Goal: Task Accomplishment & Management: Use online tool/utility

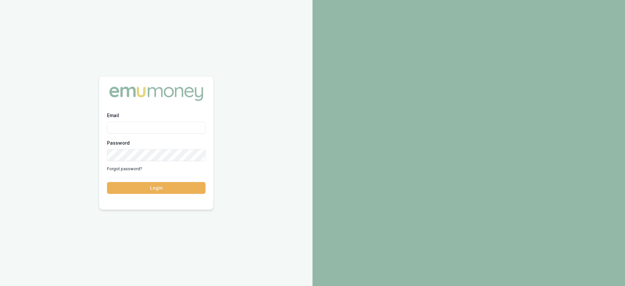
click at [118, 130] on input "Email" at bounding box center [156, 128] width 99 height 12
type input "[PERSON_NAME][EMAIL_ADDRESS][DOMAIN_NAME]"
click at [107, 182] on button "Login" at bounding box center [156, 188] width 99 height 12
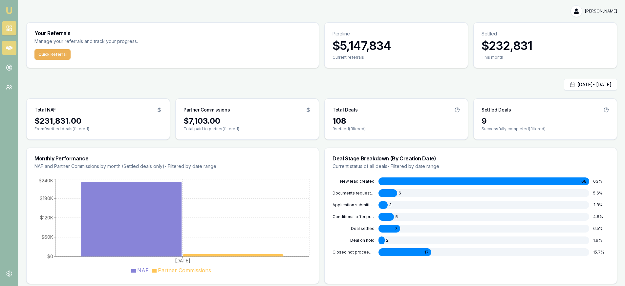
click at [13, 46] on link at bounding box center [9, 48] width 14 height 14
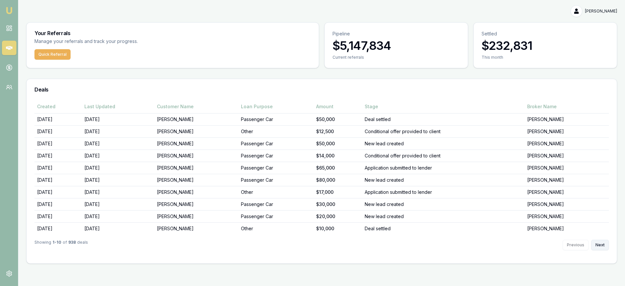
click at [595, 242] on button "Next" at bounding box center [601, 245] width 18 height 11
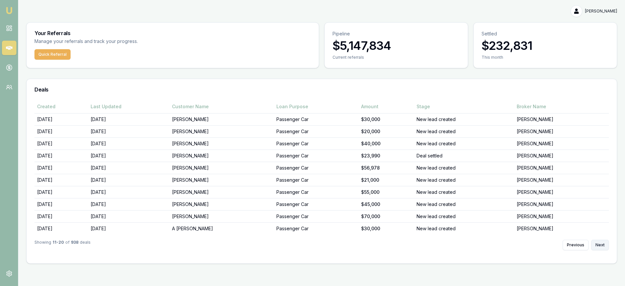
click at [596, 242] on button "Next" at bounding box center [601, 245] width 18 height 11
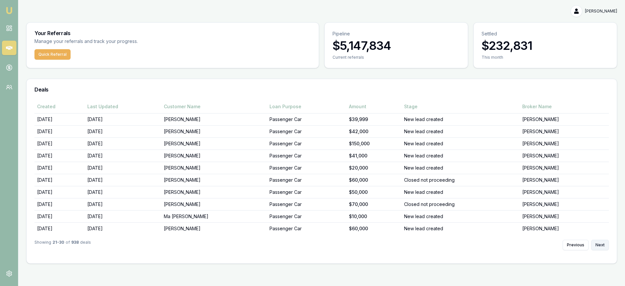
click at [596, 242] on button "Next" at bounding box center [601, 245] width 18 height 11
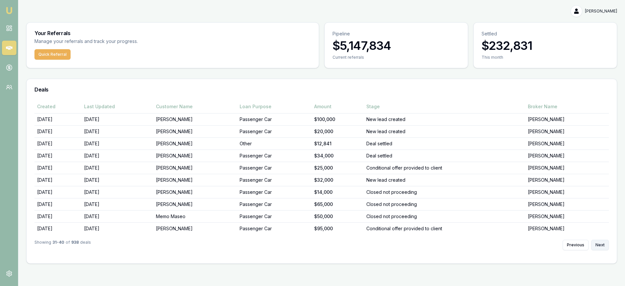
click at [596, 242] on button "Next" at bounding box center [601, 245] width 18 height 11
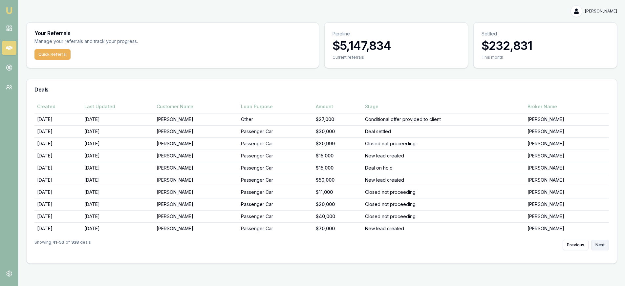
click at [596, 242] on button "Next" at bounding box center [601, 245] width 18 height 11
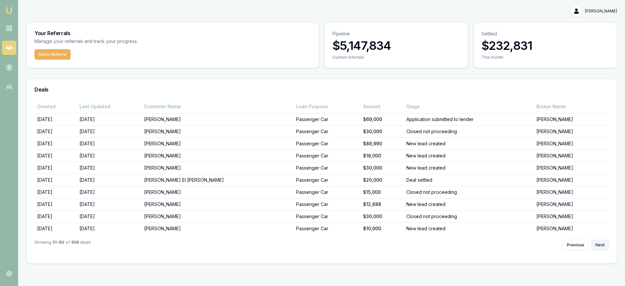
click at [596, 242] on button "Next" at bounding box center [601, 245] width 18 height 11
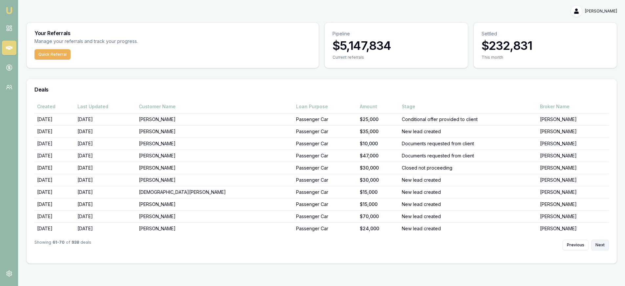
click at [596, 242] on button "Next" at bounding box center [601, 245] width 18 height 11
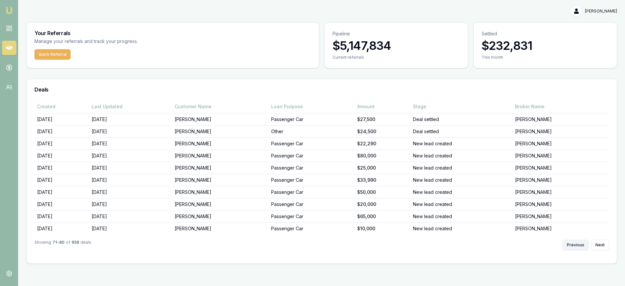
click at [573, 243] on button "Previous" at bounding box center [576, 245] width 26 height 11
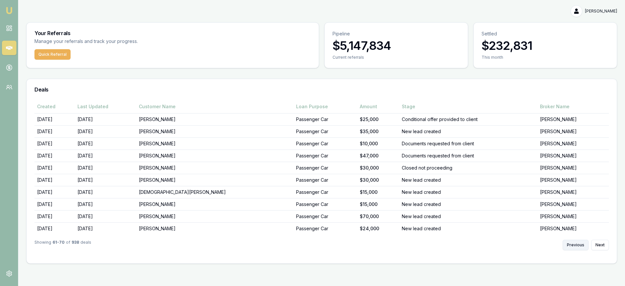
click at [573, 243] on button "Previous" at bounding box center [576, 245] width 26 height 11
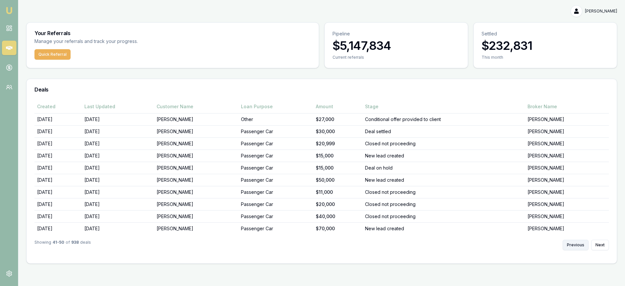
click at [573, 243] on button "Previous" at bounding box center [576, 245] width 26 height 11
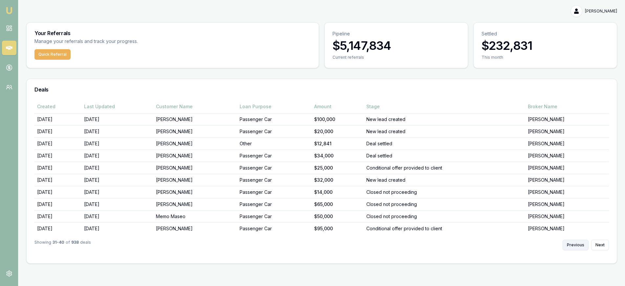
click at [573, 243] on button "Previous" at bounding box center [576, 245] width 26 height 11
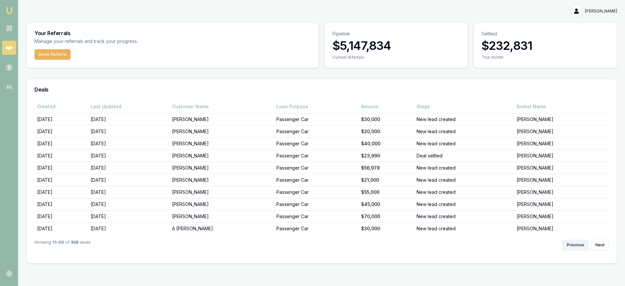
click at [573, 243] on button "Previous" at bounding box center [576, 245] width 26 height 11
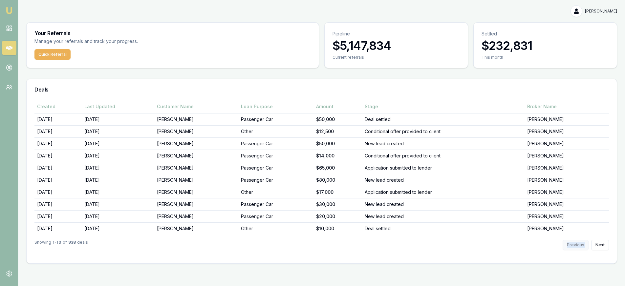
click at [573, 243] on div "Previous Next" at bounding box center [586, 245] width 46 height 11
click at [9, 27] on icon at bounding box center [9, 28] width 7 height 7
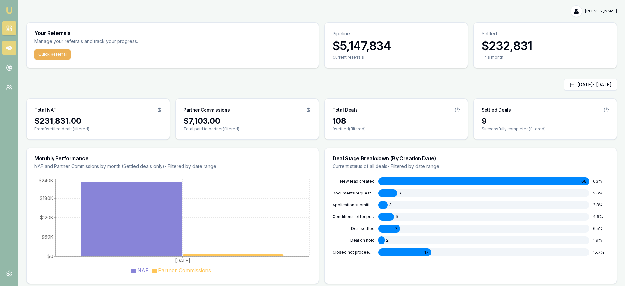
click at [12, 49] on icon at bounding box center [9, 48] width 7 height 7
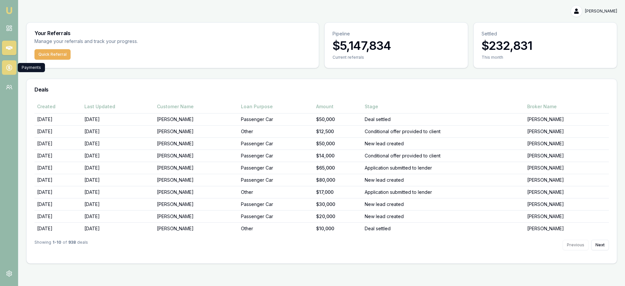
click at [5, 69] on link at bounding box center [9, 67] width 14 height 14
